Goal: Communication & Community: Share content

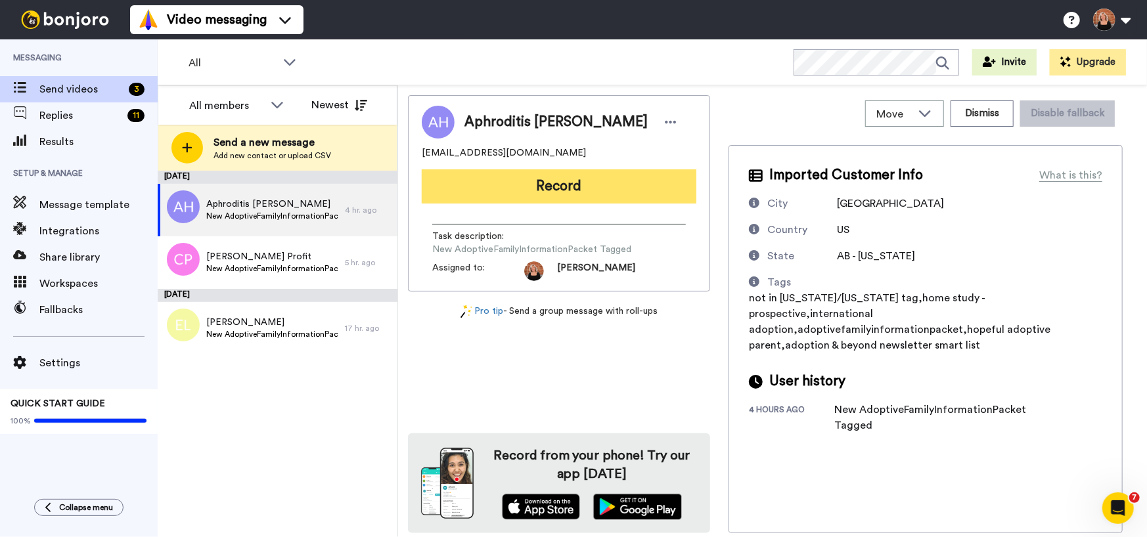
click at [558, 192] on button "Record" at bounding box center [559, 186] width 275 height 34
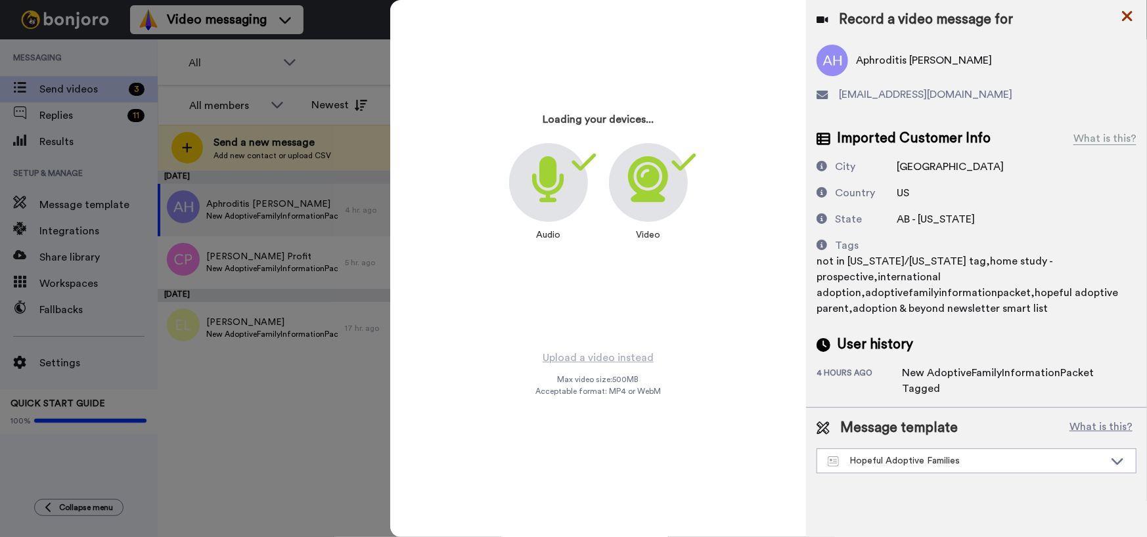
click at [1128, 23] on icon at bounding box center [1127, 16] width 13 height 16
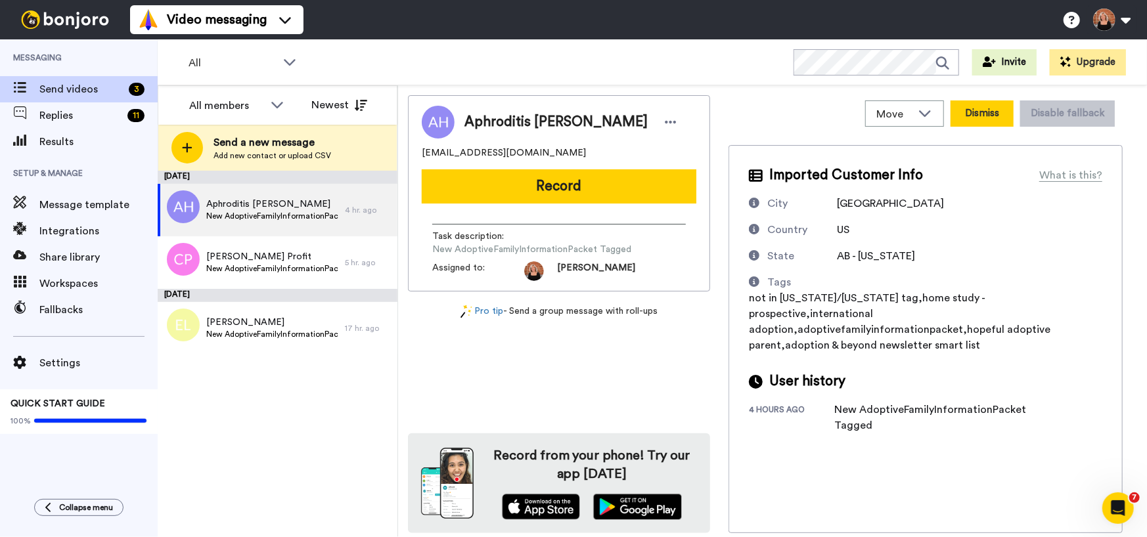
click at [988, 112] on button "Dismiss" at bounding box center [981, 113] width 63 height 26
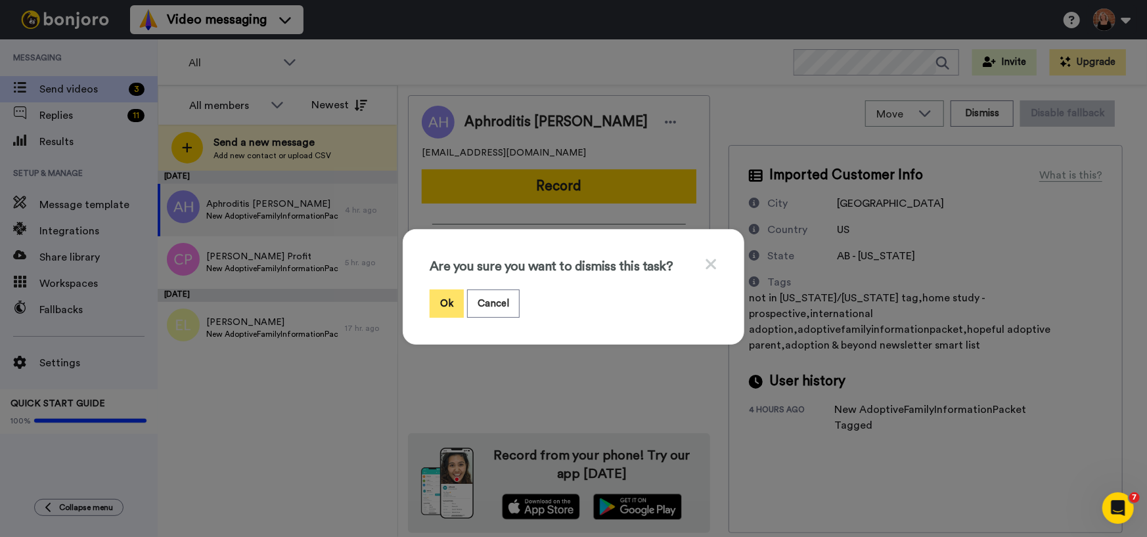
click at [443, 303] on button "Ok" at bounding box center [447, 304] width 34 height 28
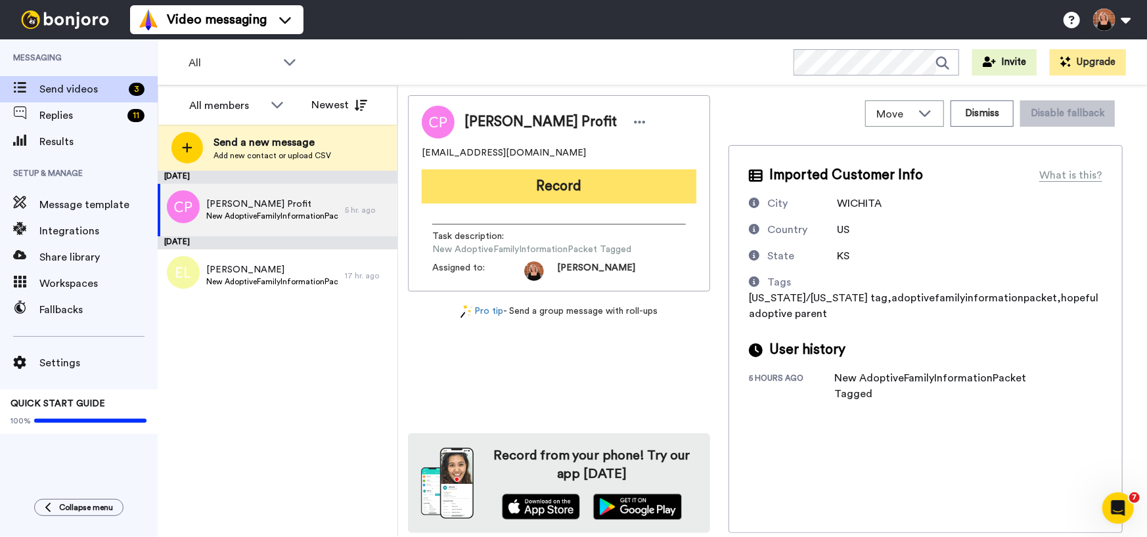
click at [588, 190] on button "Record" at bounding box center [559, 186] width 275 height 34
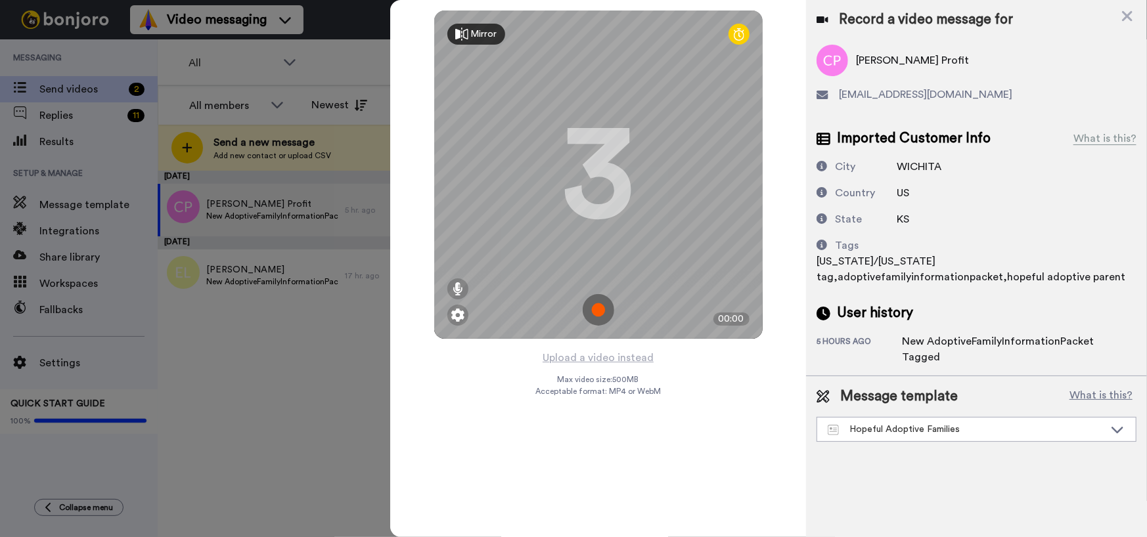
click at [591, 311] on img at bounding box center [599, 310] width 32 height 32
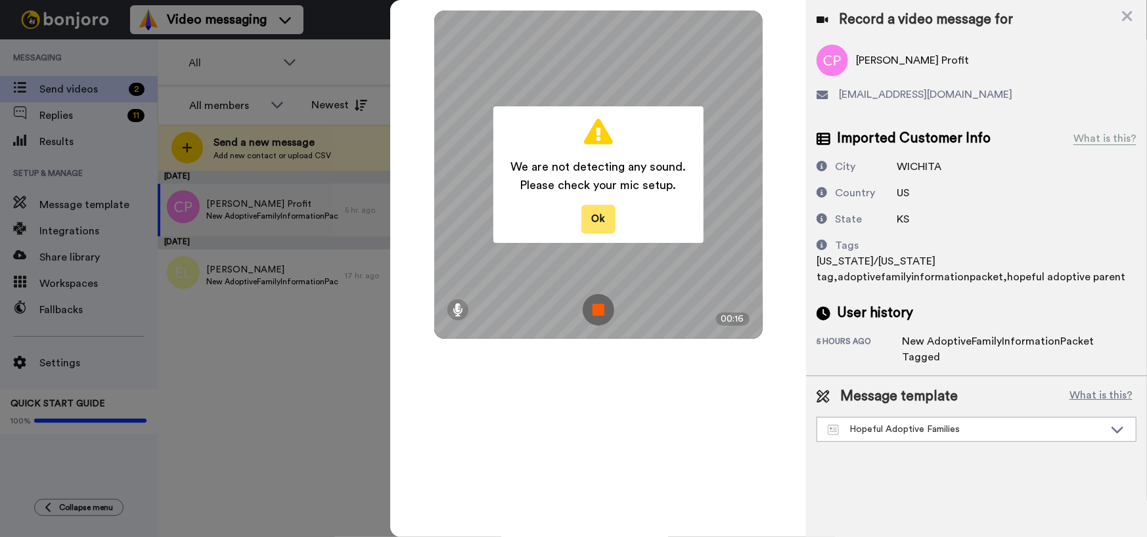
click at [605, 215] on button "Ok" at bounding box center [598, 219] width 34 height 28
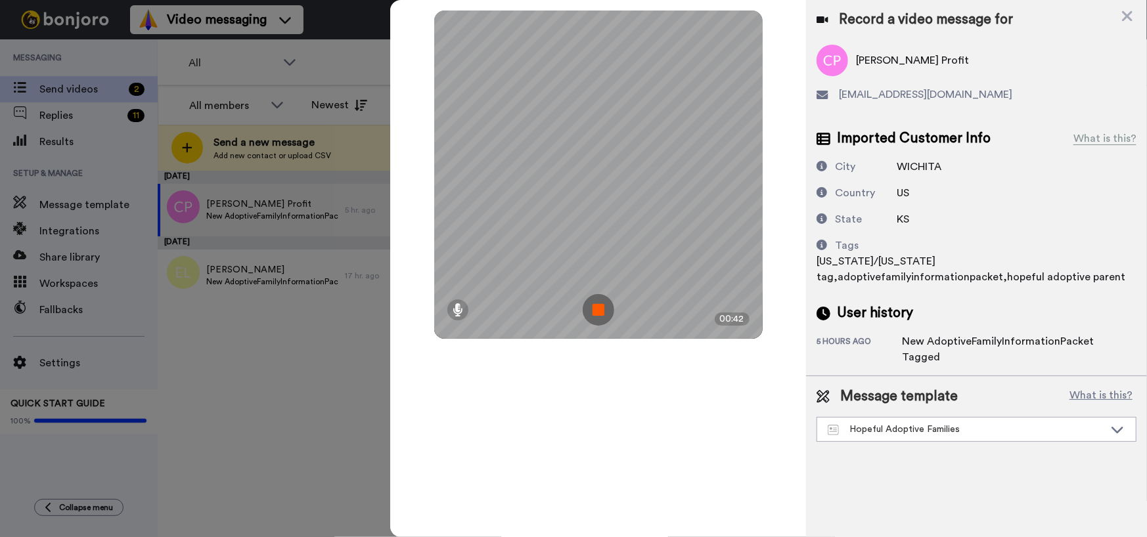
click at [598, 303] on img at bounding box center [599, 310] width 32 height 32
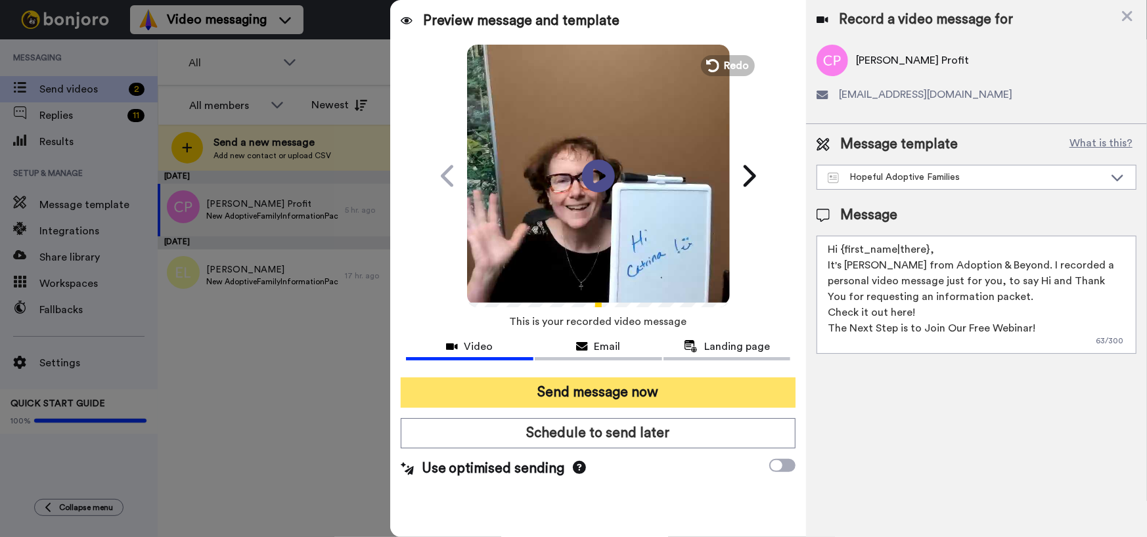
click at [590, 394] on button "Send message now" at bounding box center [598, 393] width 395 height 30
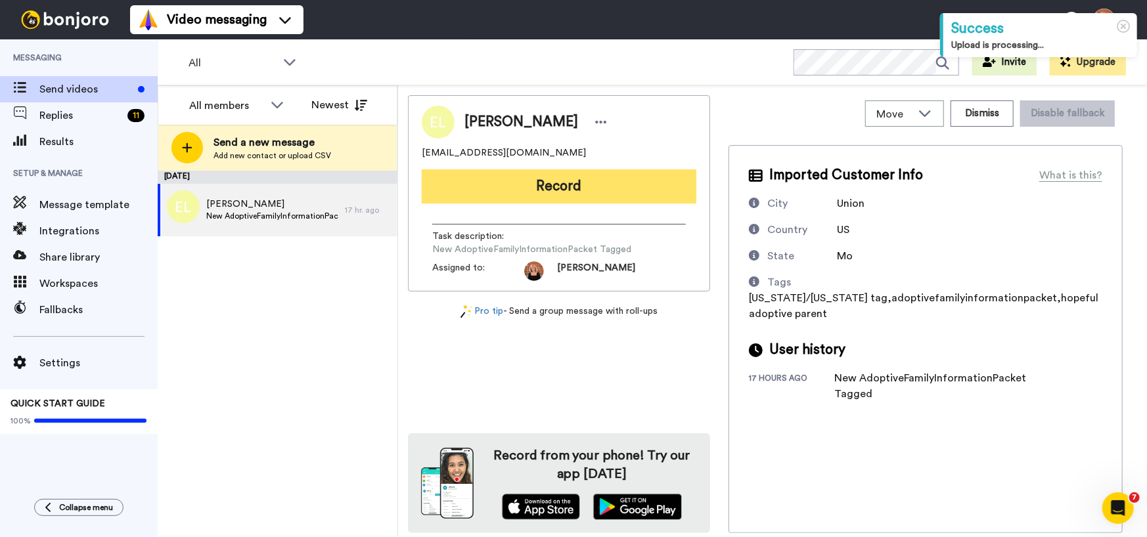
click at [588, 196] on button "Record" at bounding box center [559, 186] width 275 height 34
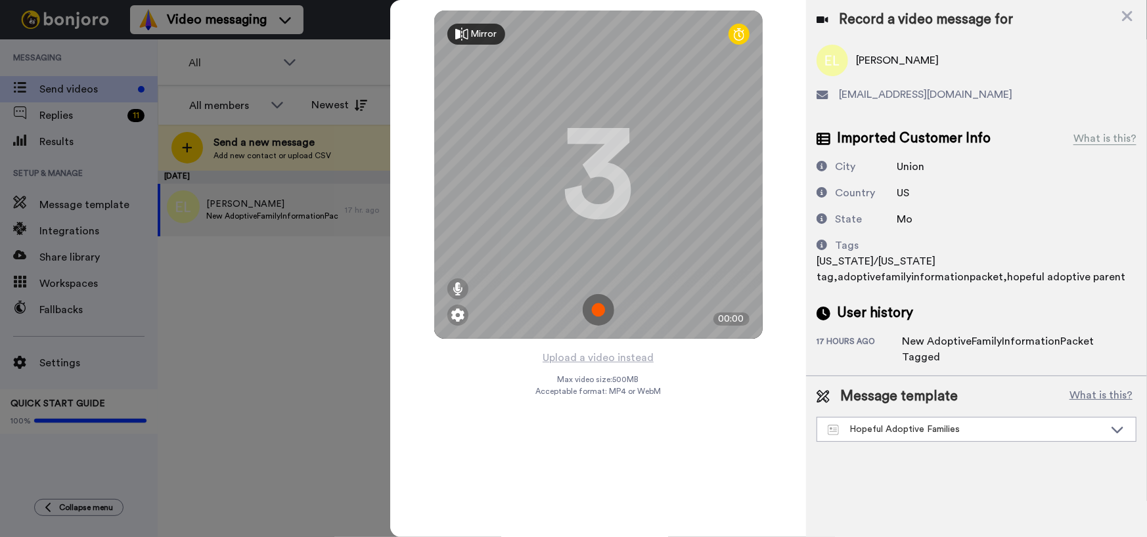
click at [605, 309] on img at bounding box center [599, 310] width 32 height 32
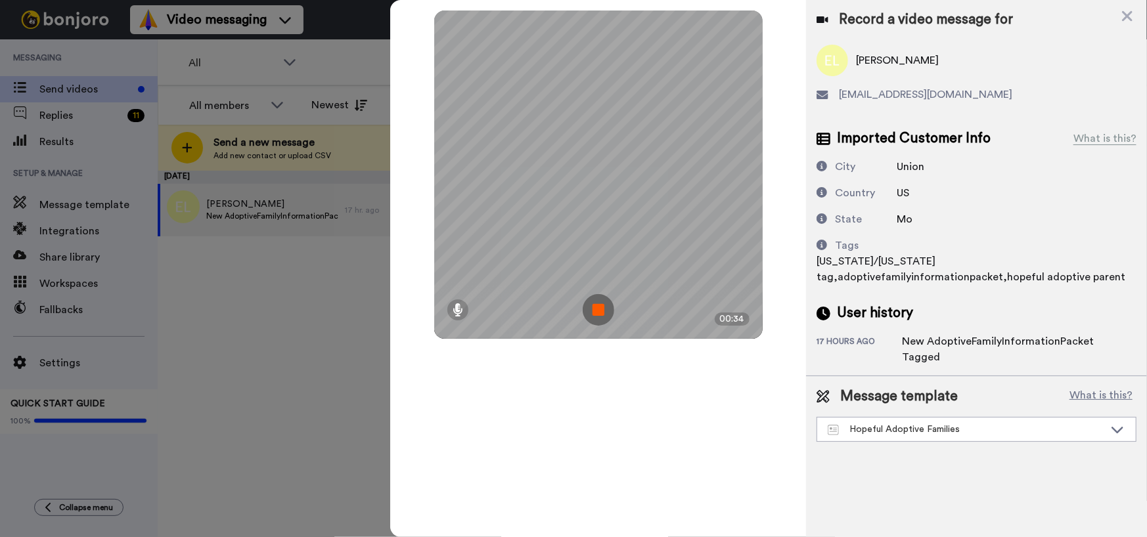
click at [605, 309] on img at bounding box center [599, 310] width 32 height 32
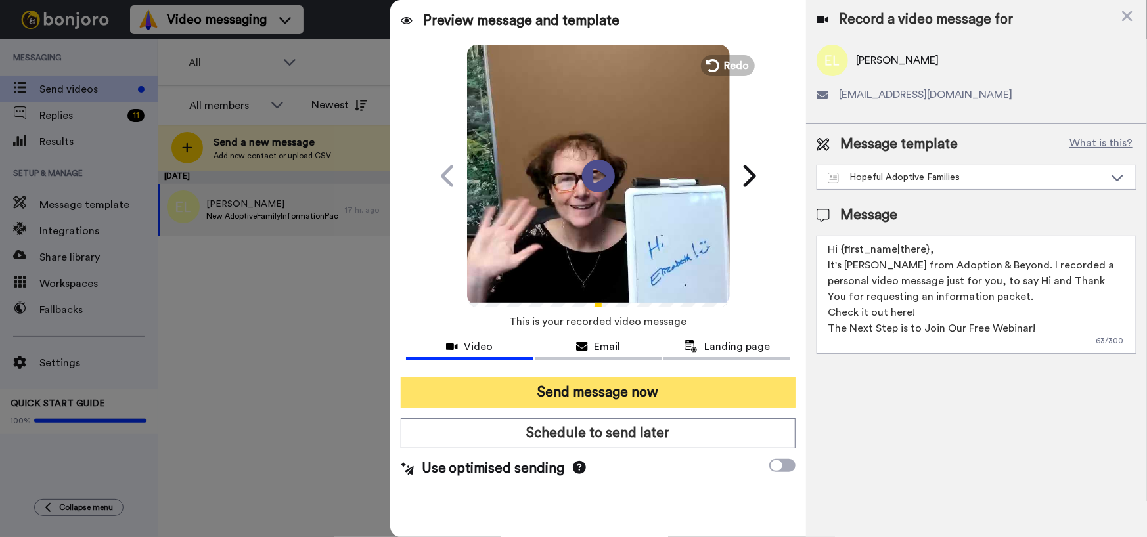
click at [600, 395] on button "Send message now" at bounding box center [598, 393] width 395 height 30
